Goal: Task Accomplishment & Management: Use online tool/utility

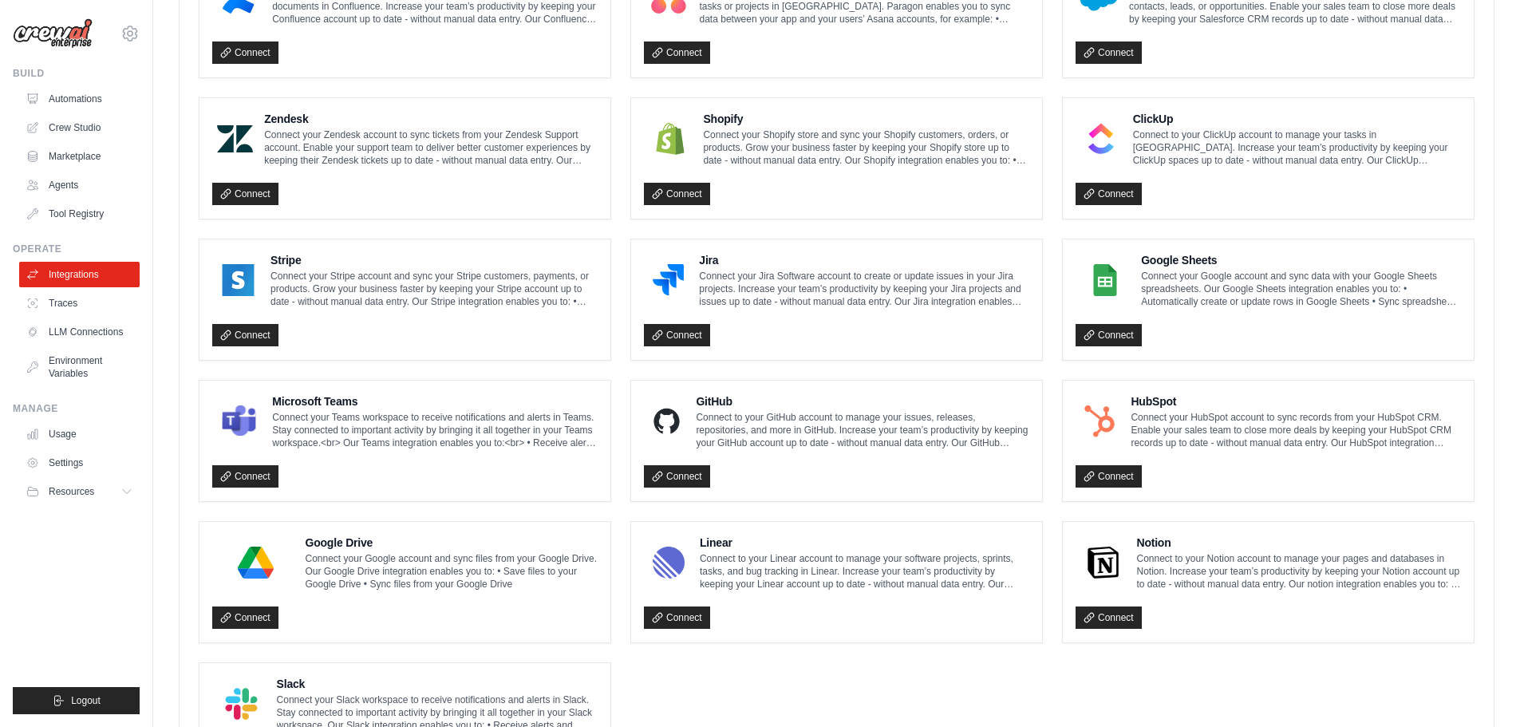
scroll to position [718, 0]
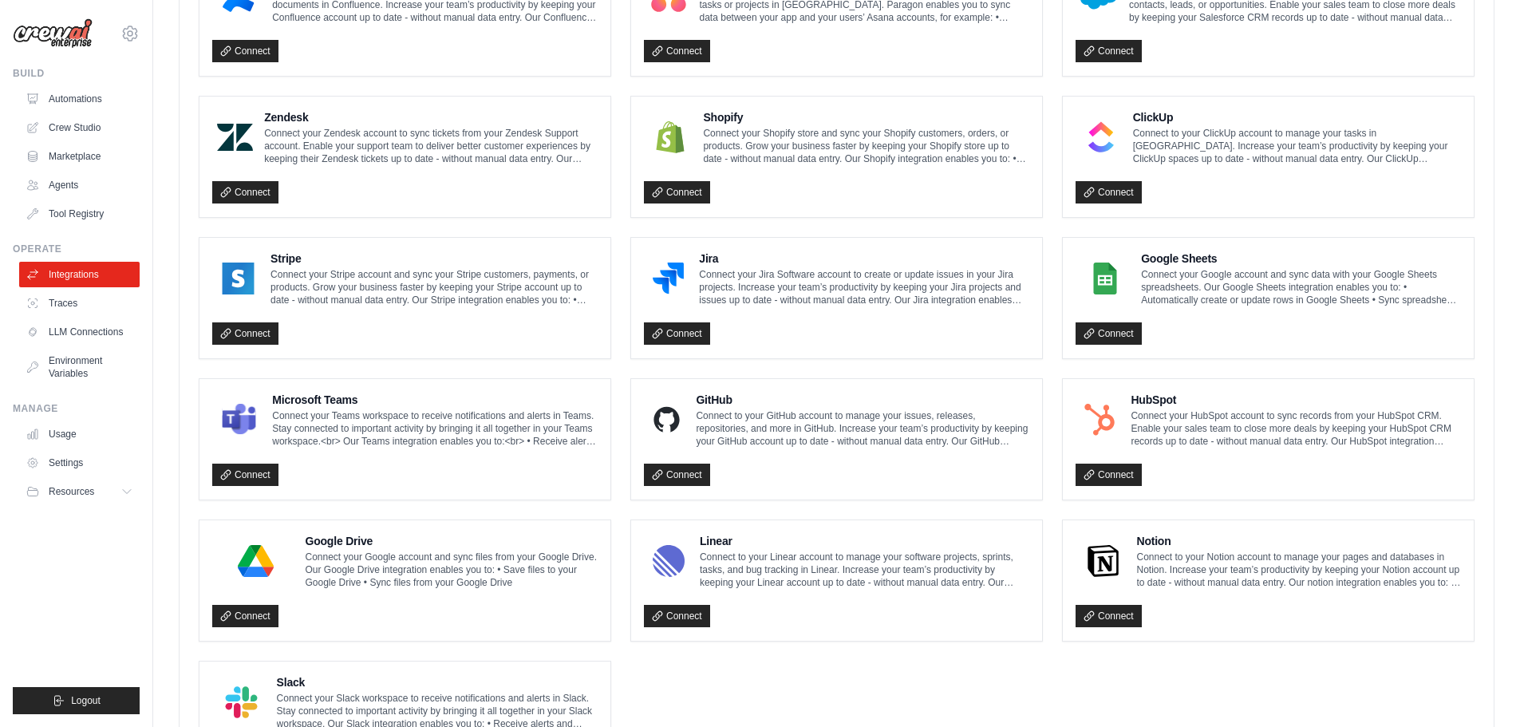
click at [344, 431] on p "Connect your Teams workspace to receive notifications and alerts in Teams. Stay…" at bounding box center [435, 428] width 326 height 38
click at [333, 401] on h4 "Microsoft Teams" at bounding box center [435, 400] width 326 height 16
click at [251, 472] on link "Connect" at bounding box center [245, 475] width 66 height 22
click at [292, 446] on p "Connect your Teams workspace to receive notifications and alerts in Teams. Stay…" at bounding box center [435, 428] width 326 height 38
click at [331, 404] on h4 "Microsoft Teams" at bounding box center [435, 400] width 326 height 16
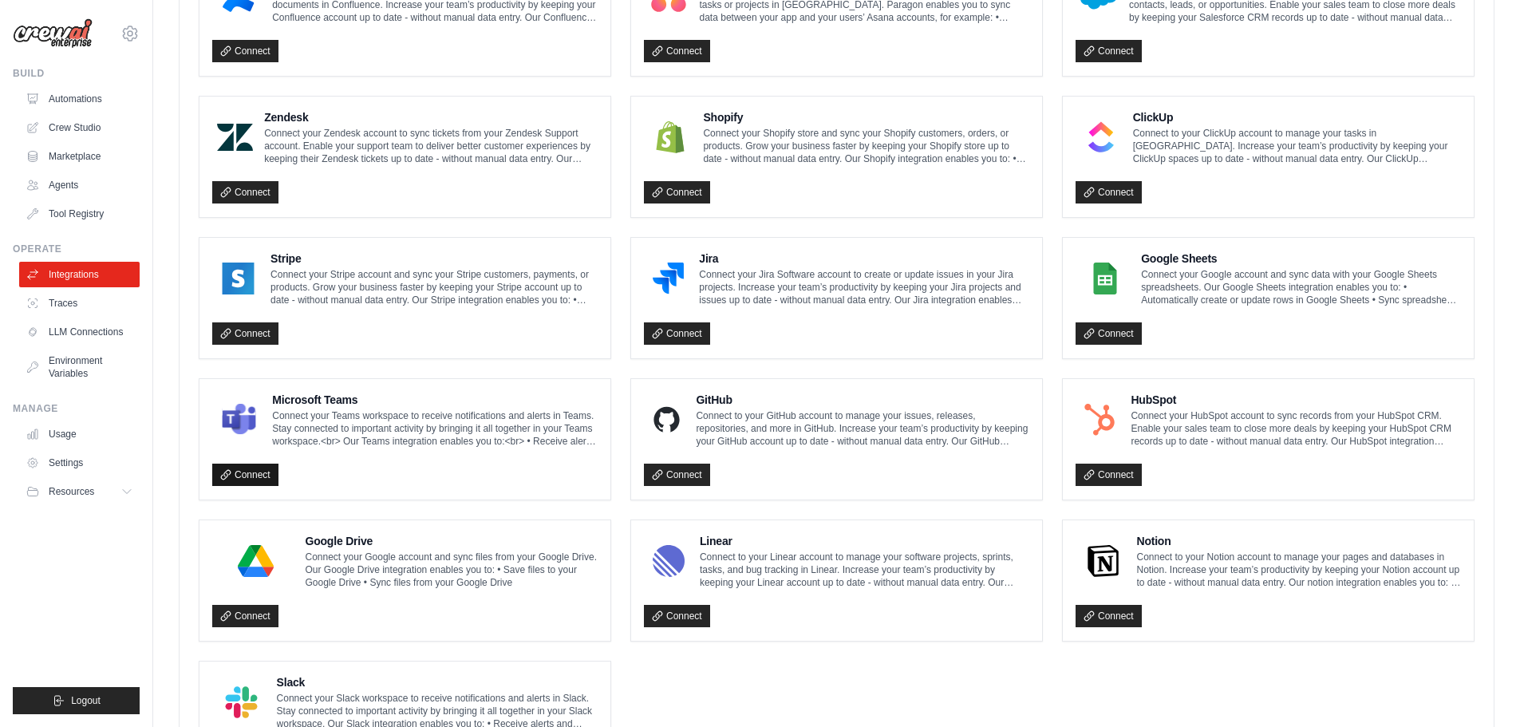
click at [238, 472] on link "Connect" at bounding box center [245, 475] width 66 height 22
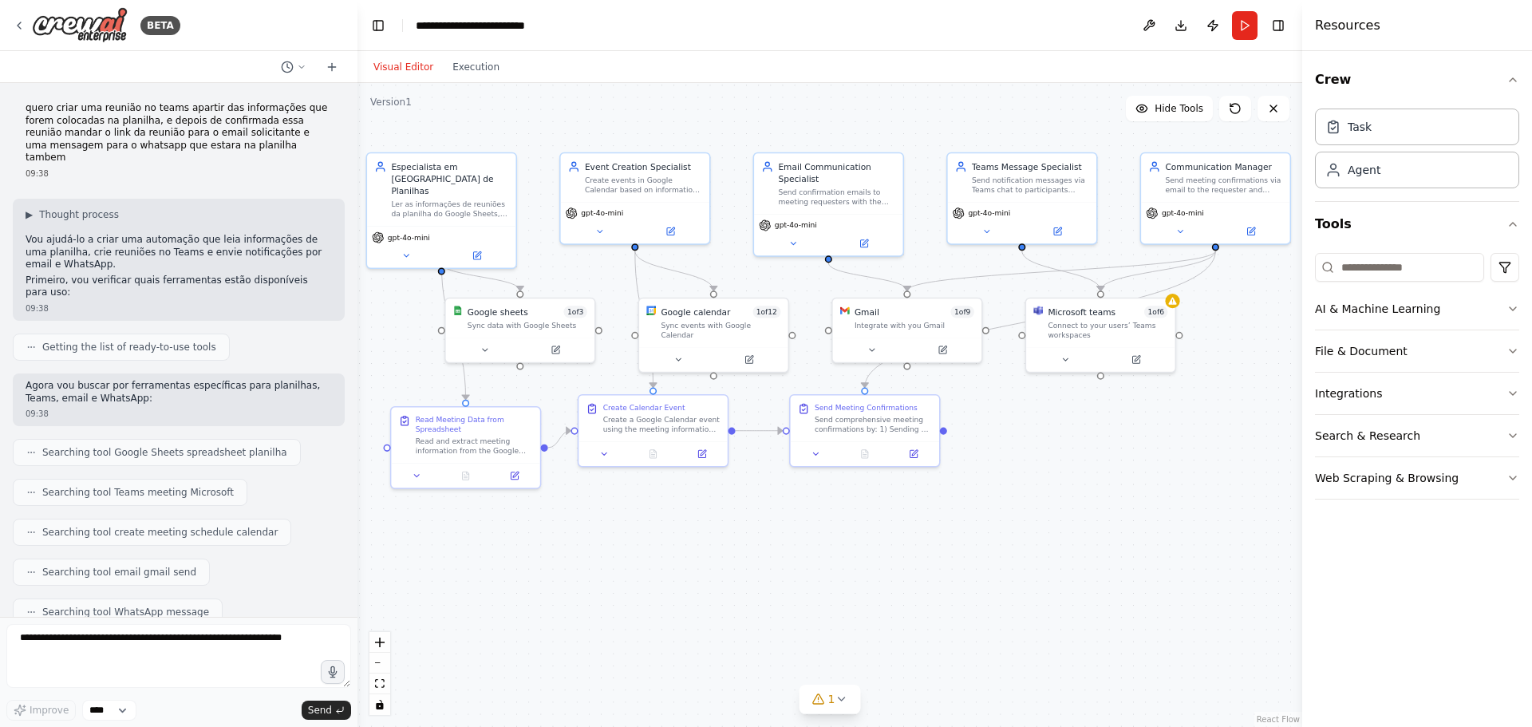
scroll to position [6258, 0]
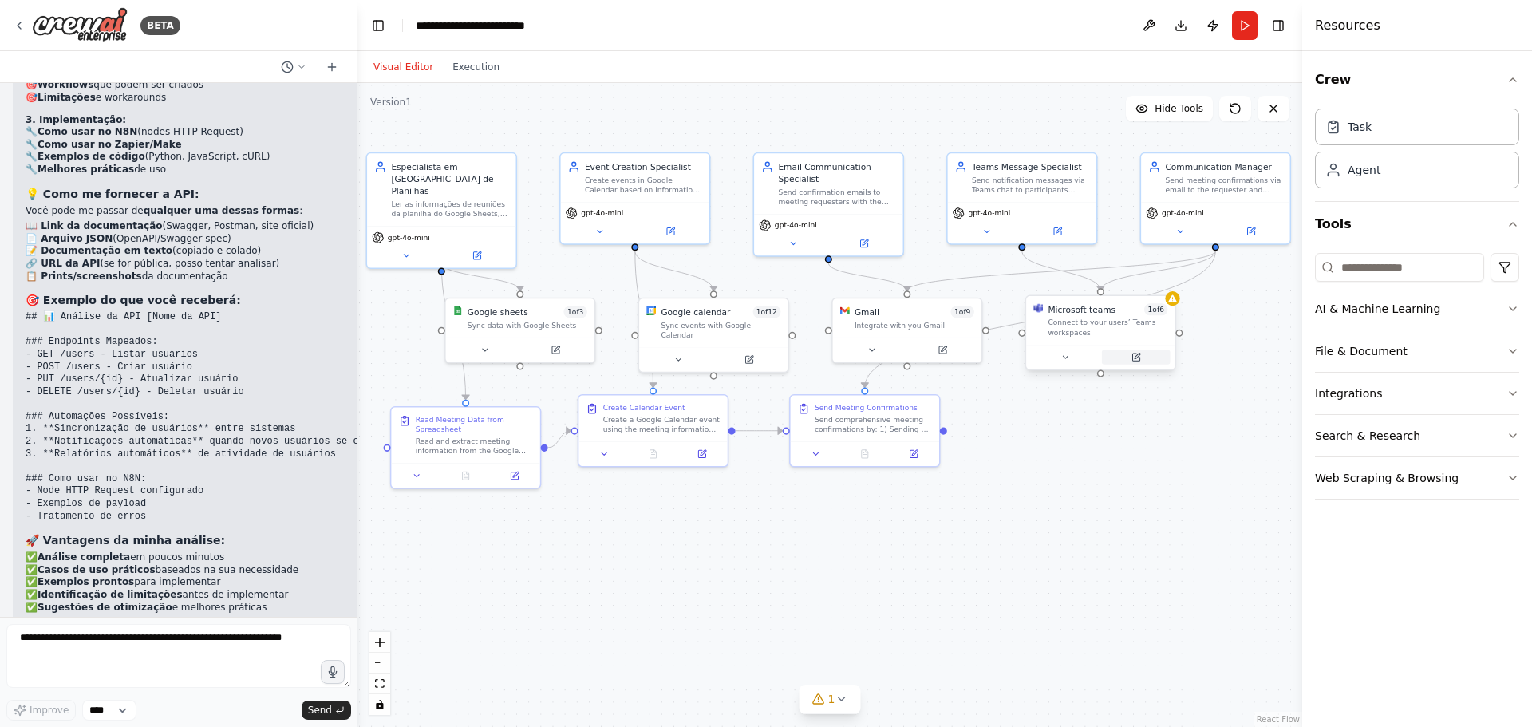
click at [1145, 361] on button at bounding box center [1136, 357] width 69 height 14
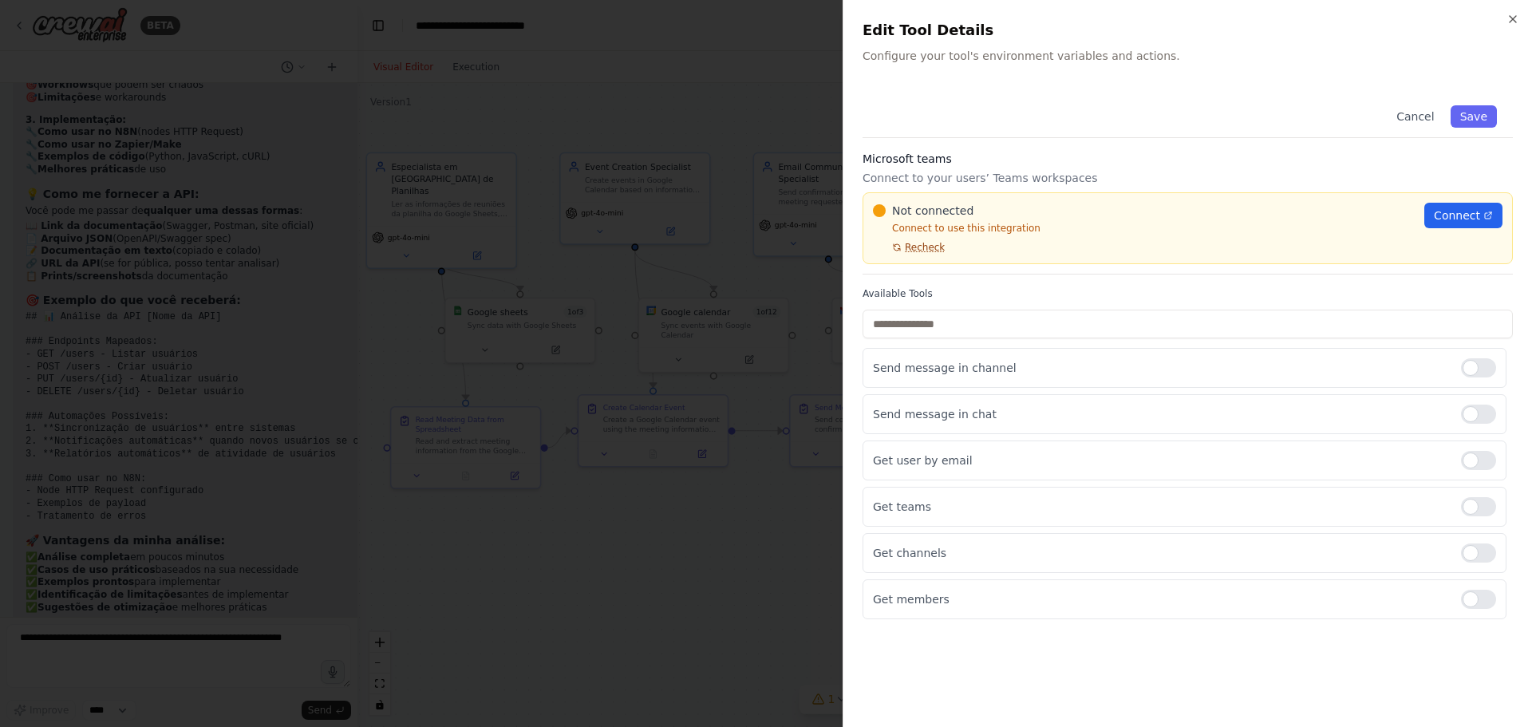
click at [911, 248] on span "Recheck" at bounding box center [925, 247] width 40 height 13
click at [645, 630] on div at bounding box center [766, 363] width 1532 height 727
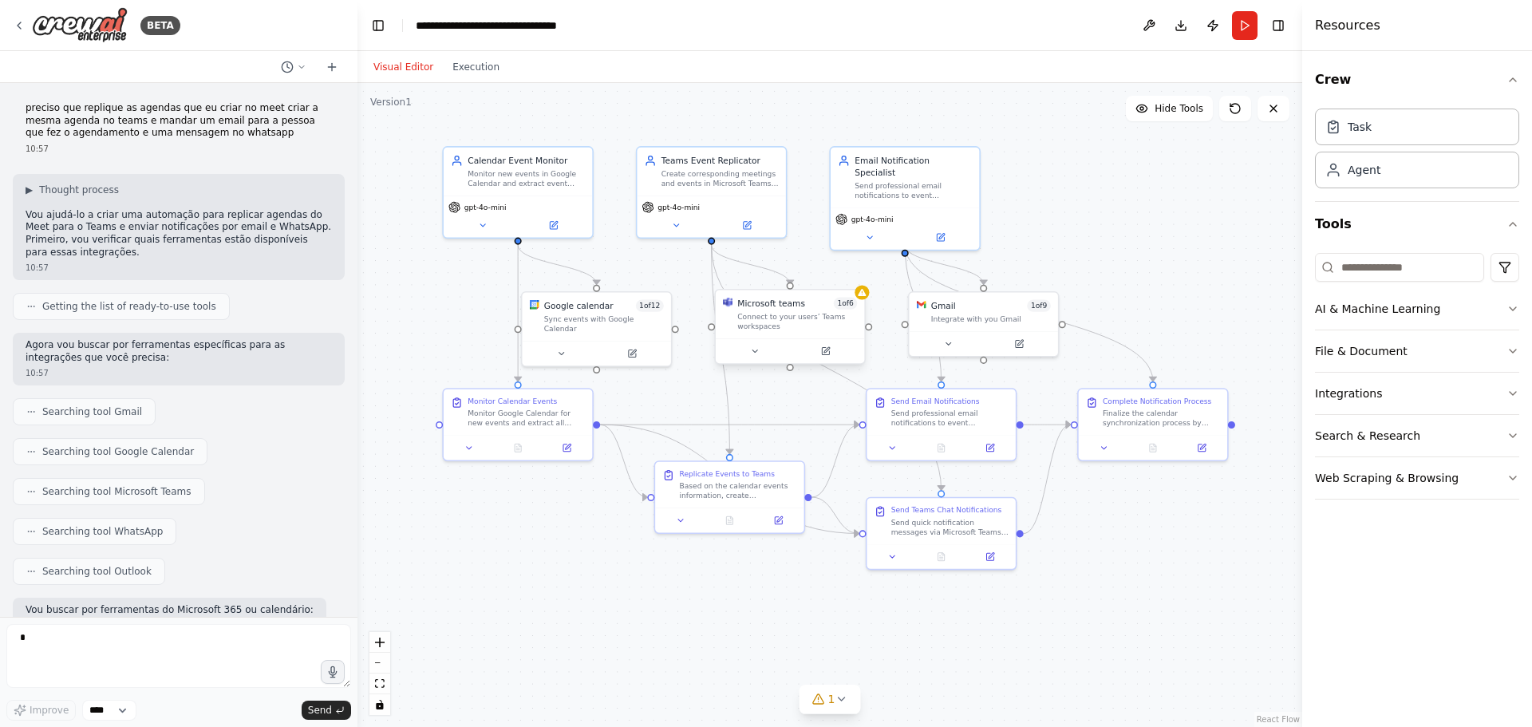
scroll to position [2551, 0]
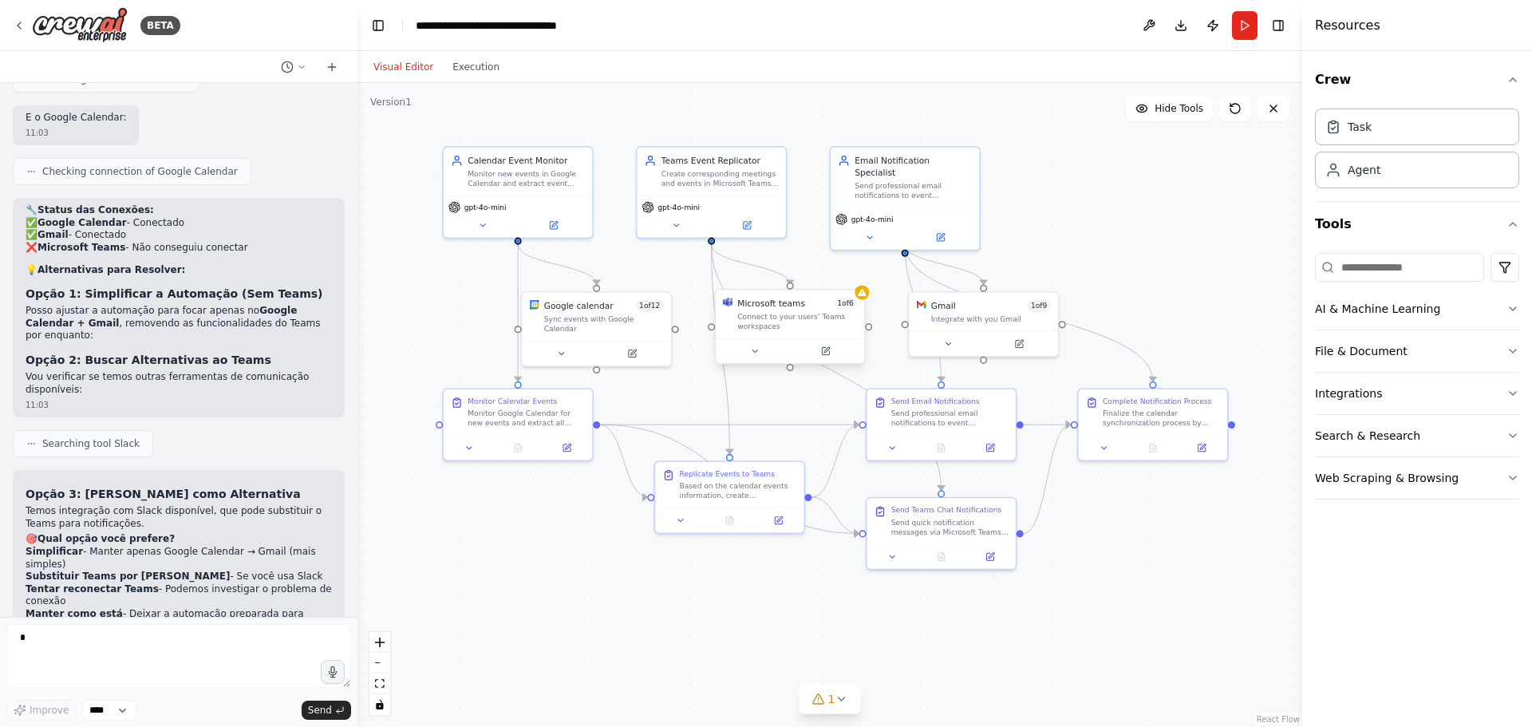
click at [805, 320] on div "Connect to your users’ Teams workspaces" at bounding box center [797, 321] width 120 height 19
click at [829, 354] on icon at bounding box center [825, 350] width 7 height 7
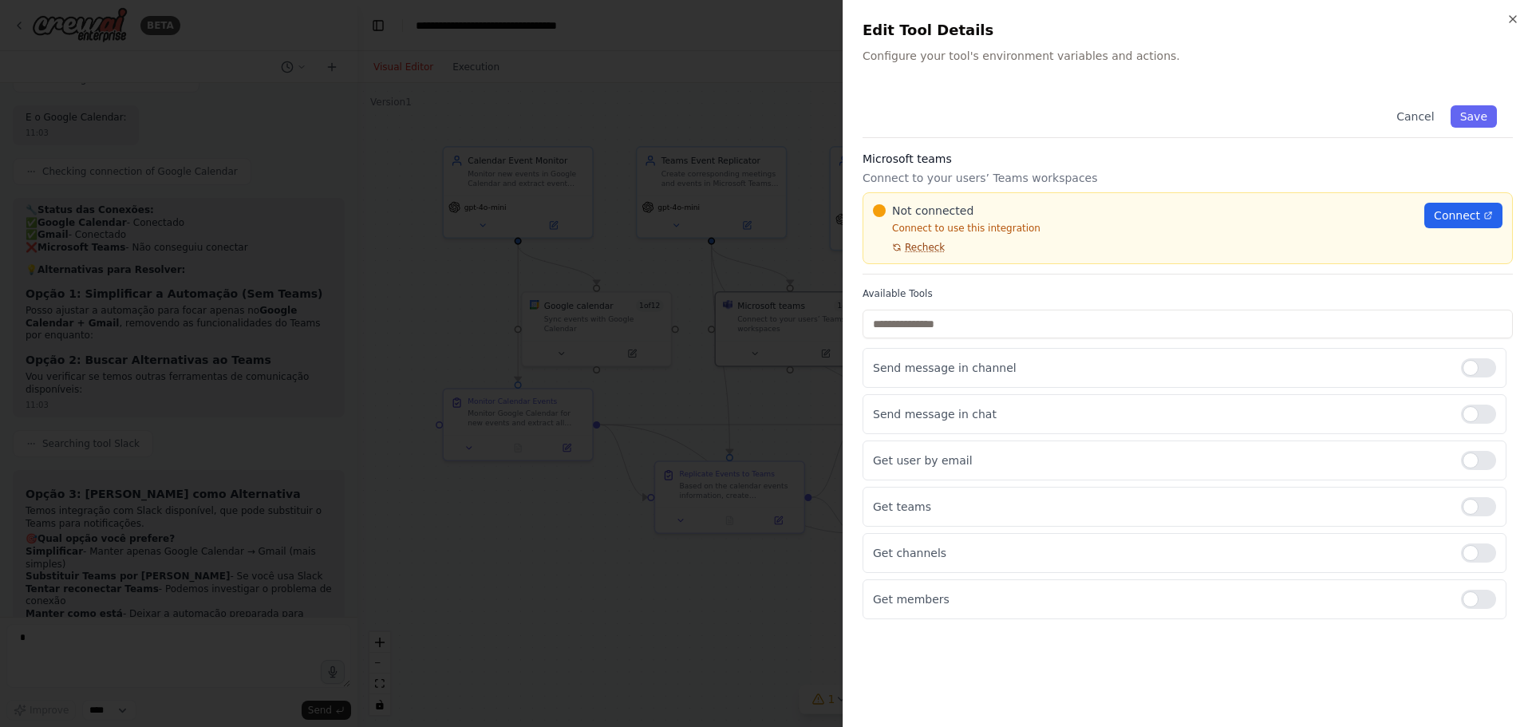
click at [917, 251] on span "Recheck" at bounding box center [925, 247] width 40 height 13
click at [934, 250] on span "Recheck" at bounding box center [925, 247] width 40 height 13
